Goal: Transaction & Acquisition: Purchase product/service

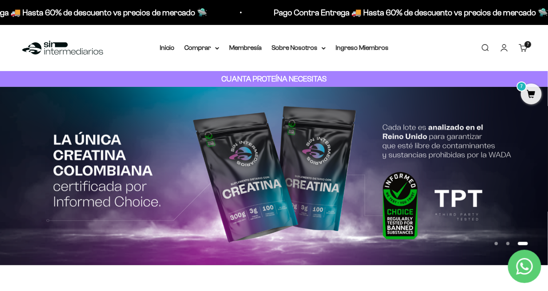
click at [528, 52] on link "Carrito 7 artículos 7" at bounding box center [523, 47] width 9 height 9
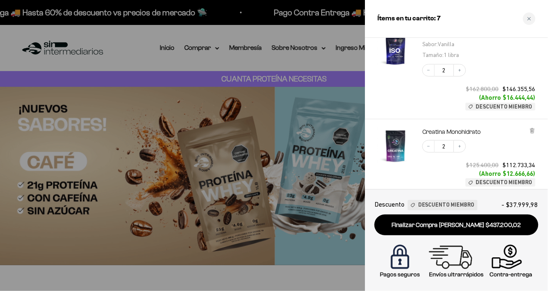
scroll to position [346, 0]
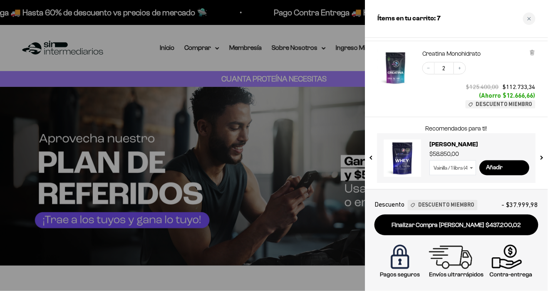
click at [490, 221] on link "Finalizar Compra Segura $437.200,02" at bounding box center [456, 225] width 164 height 21
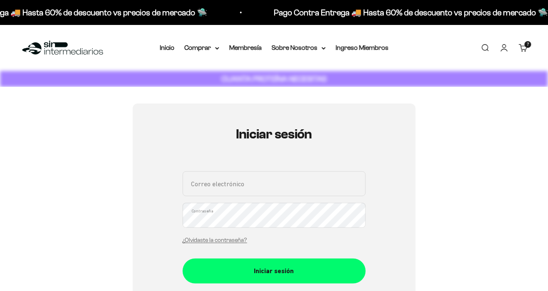
click at [311, 177] on input "Correo electrónico" at bounding box center [274, 183] width 183 height 25
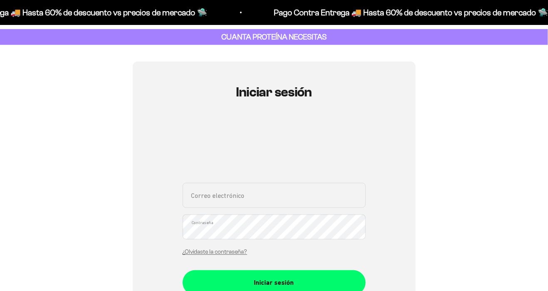
scroll to position [42, 0]
click at [243, 195] on input "Correo electrónico" at bounding box center [274, 195] width 183 height 25
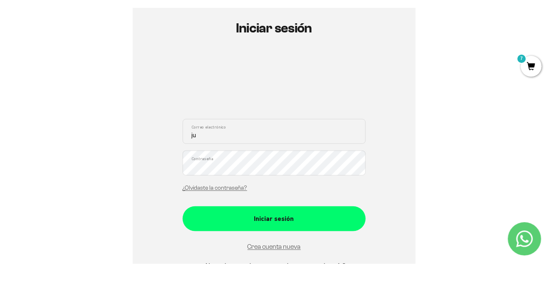
scroll to position [79, 0]
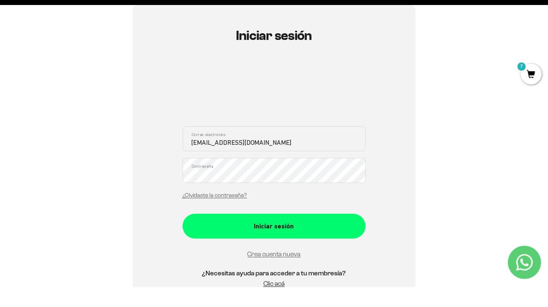
type input "juanjosemoncaleano546@gmail.com"
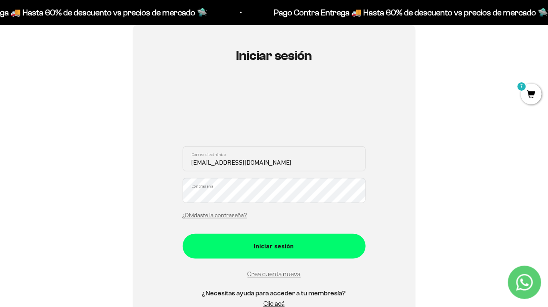
click at [235, 242] on div "Iniciar sesión" at bounding box center [274, 246] width 150 height 11
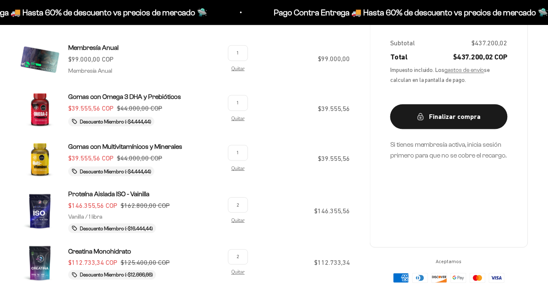
scroll to position [193, 0]
click at [238, 116] on link "Quitar" at bounding box center [237, 118] width 13 height 5
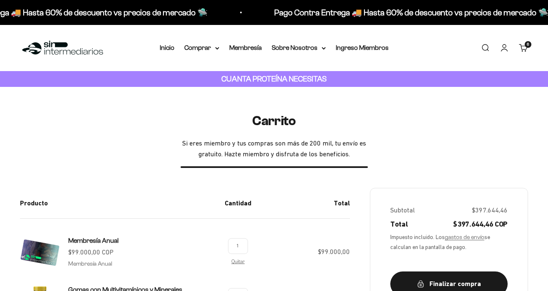
scroll to position [193, 0]
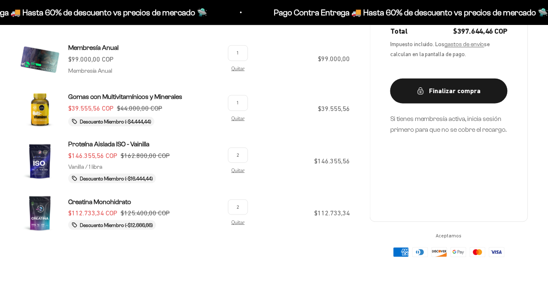
click at [237, 116] on link "Quitar" at bounding box center [237, 118] width 13 height 5
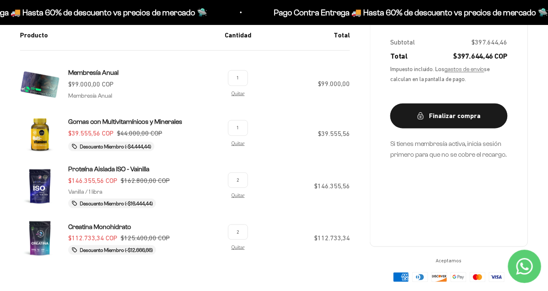
scroll to position [158, 0]
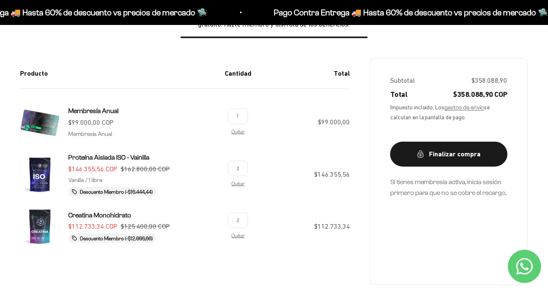
scroll to position [128, 0]
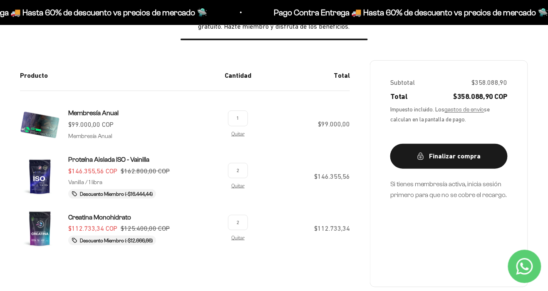
click at [232, 171] on input "2" at bounding box center [238, 170] width 20 height 15
type input "1"
click at [237, 222] on input "2" at bounding box center [238, 222] width 20 height 15
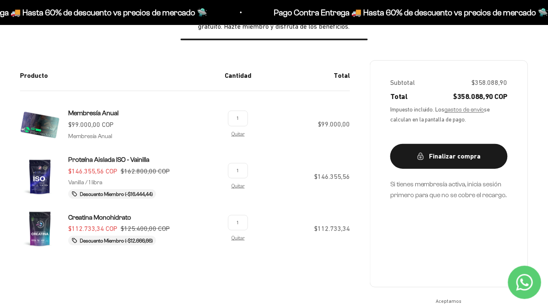
type input "1"
click at [269, 205] on td "$146.355,56" at bounding box center [304, 181] width 92 height 54
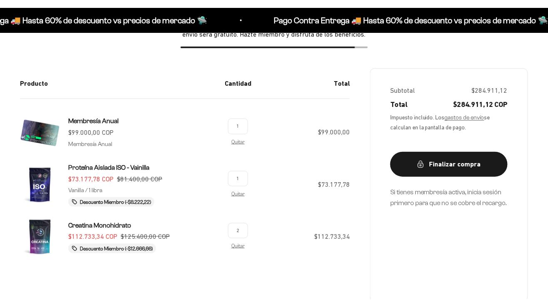
scroll to position [128, 0]
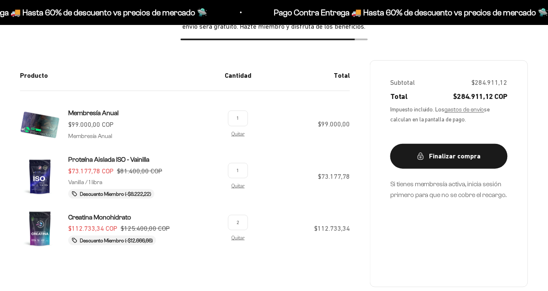
click at [240, 220] on input "2" at bounding box center [238, 222] width 20 height 15
click at [297, 186] on td "$73.177,78" at bounding box center [304, 181] width 92 height 54
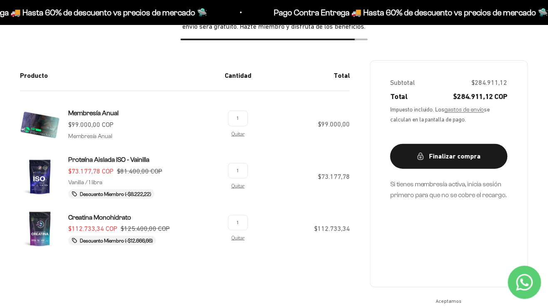
type input "2"
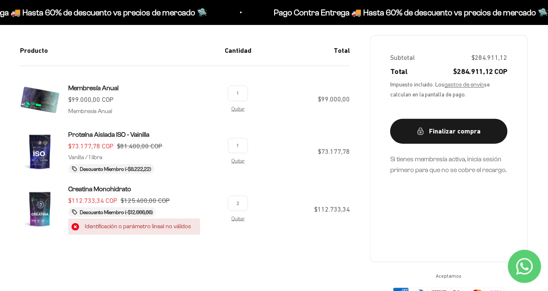
scroll to position [163, 0]
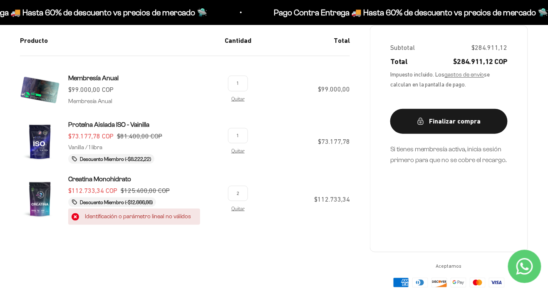
click at [240, 195] on input "2" at bounding box center [238, 193] width 20 height 15
click at [237, 197] on input "2" at bounding box center [238, 193] width 20 height 15
type input "2"
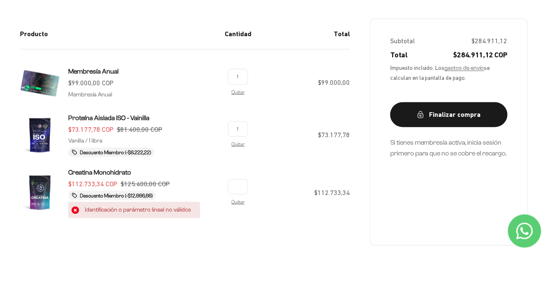
scroll to position [134, 0]
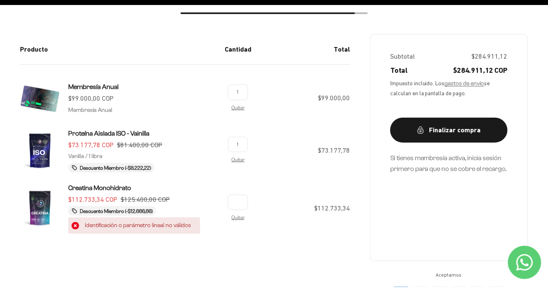
click at [253, 227] on td "Quitar" at bounding box center [238, 235] width 40 height 64
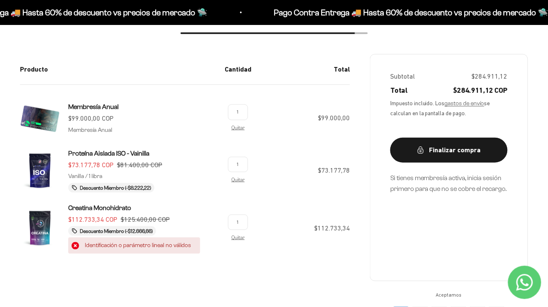
type input "2"
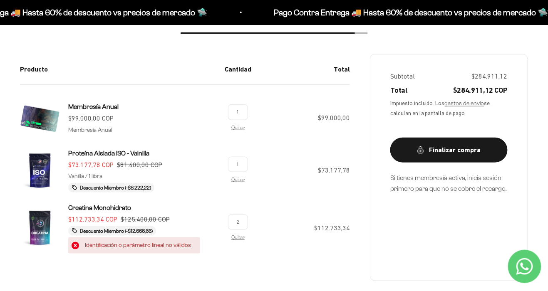
click at [233, 241] on span "Quitar" at bounding box center [238, 237] width 20 height 8
click at [236, 238] on link "Quitar" at bounding box center [237, 237] width 13 height 5
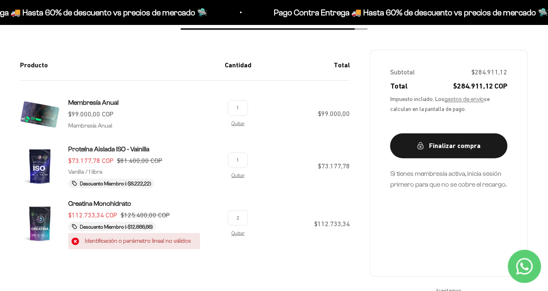
scroll to position [0, 0]
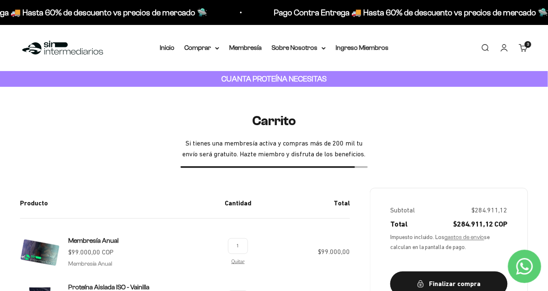
click at [245, 48] on link "Membresía" at bounding box center [245, 47] width 32 height 7
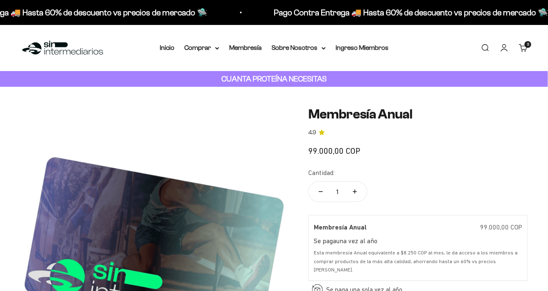
click at [202, 47] on summary "Comprar" at bounding box center [201, 47] width 35 height 11
click at [528, 48] on link "Carrito 3 artículos 3" at bounding box center [523, 47] width 9 height 9
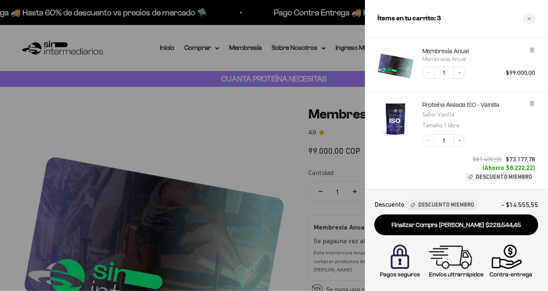
scroll to position [28, 0]
click at [429, 73] on icon "Decrease quantity" at bounding box center [428, 74] width 5 height 5
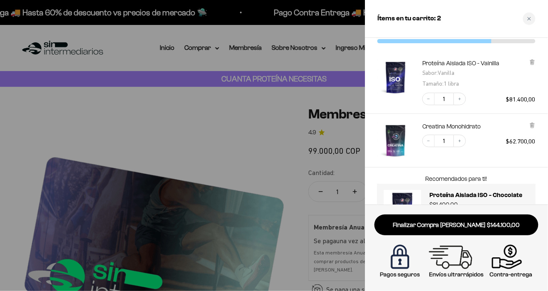
scroll to position [30, 0]
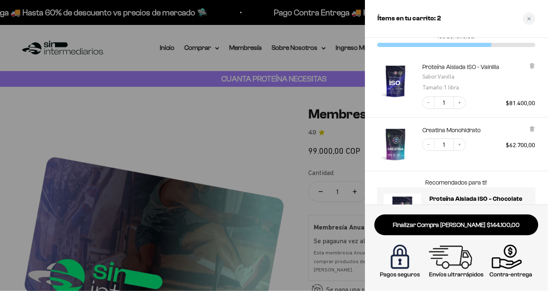
click at [445, 230] on link "Finalizar Compra [PERSON_NAME] $144.100,00" at bounding box center [456, 225] width 164 height 21
